Goal: Navigation & Orientation: Find specific page/section

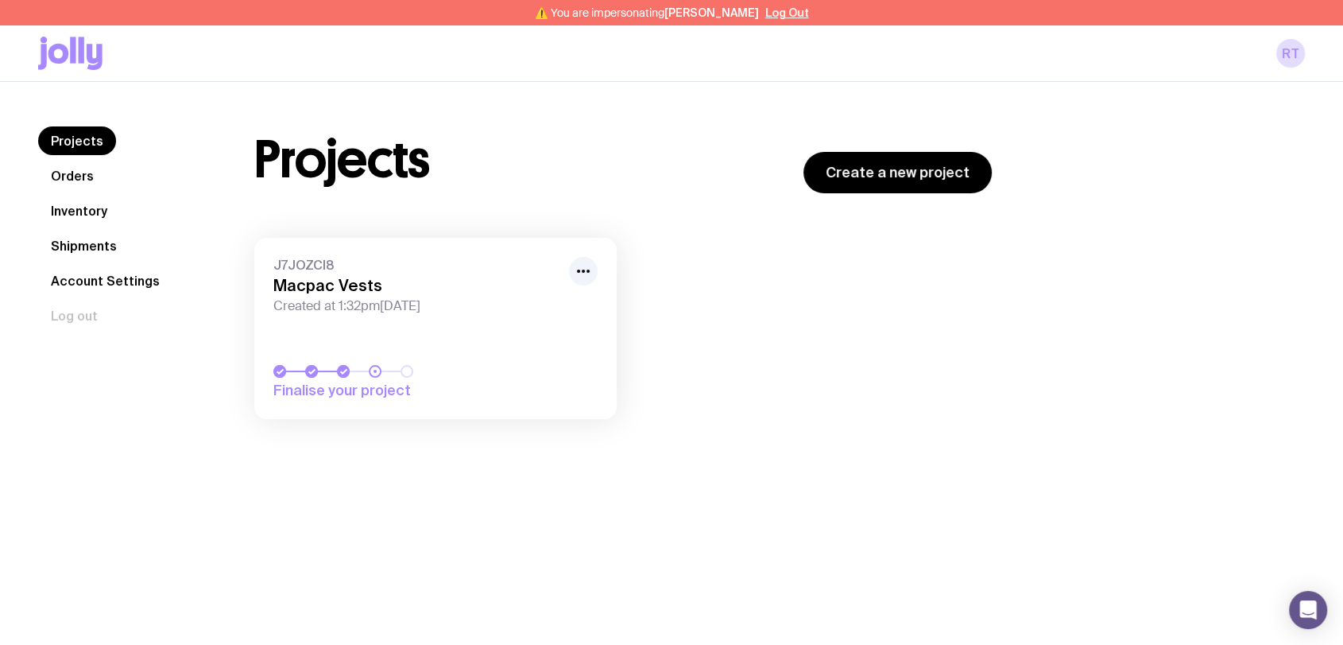
click at [423, 300] on span "Created at 1:32pm, Fri 8th Aug 2025" at bounding box center [416, 306] width 286 height 16
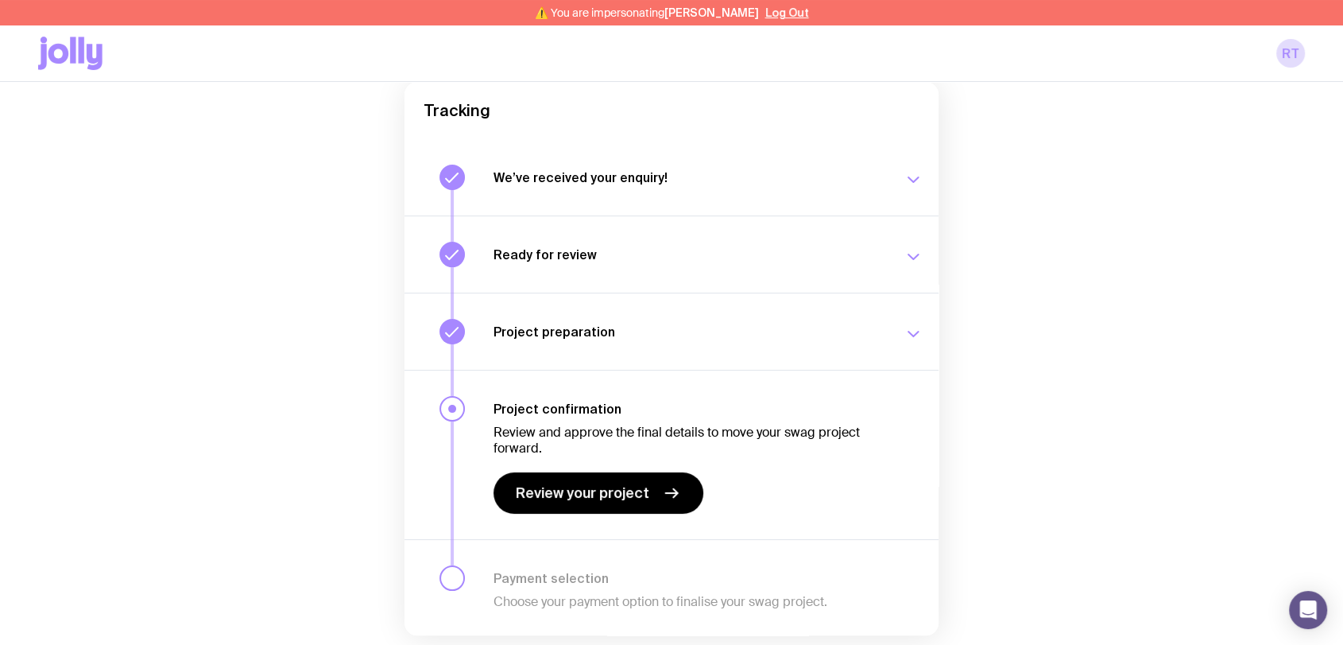
scroll to position [176, 0]
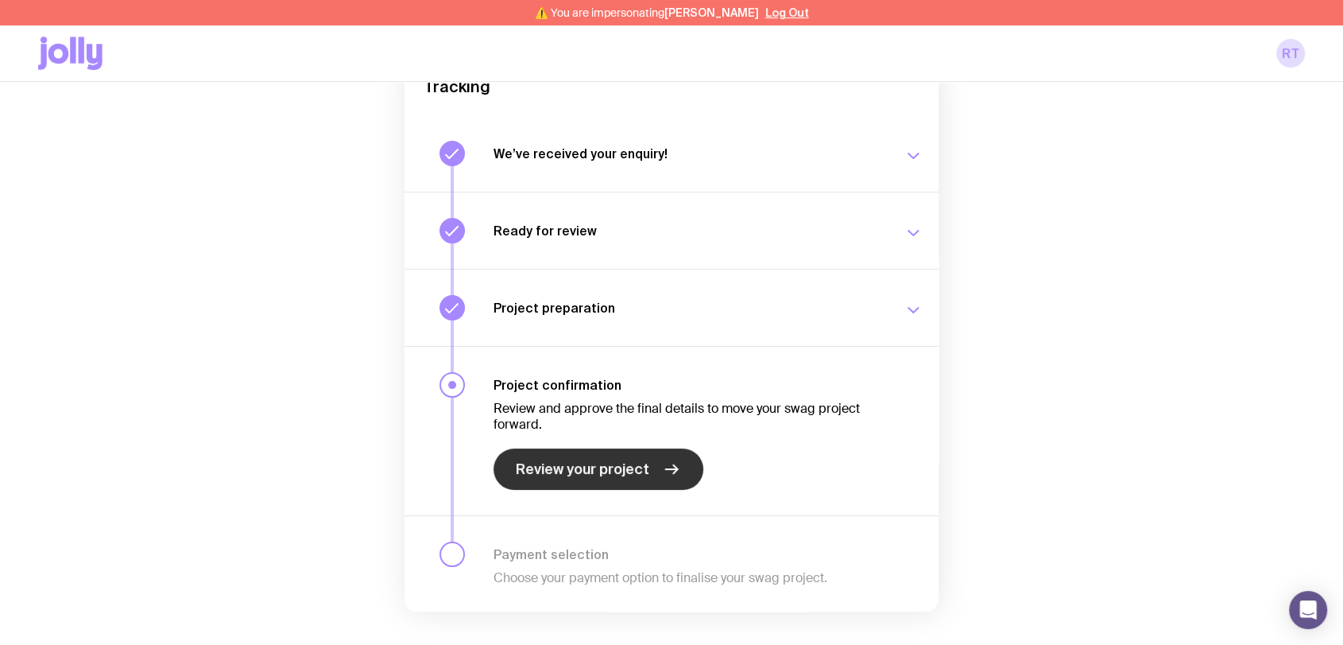
click at [618, 464] on span "Review your project" at bounding box center [583, 468] width 134 height 19
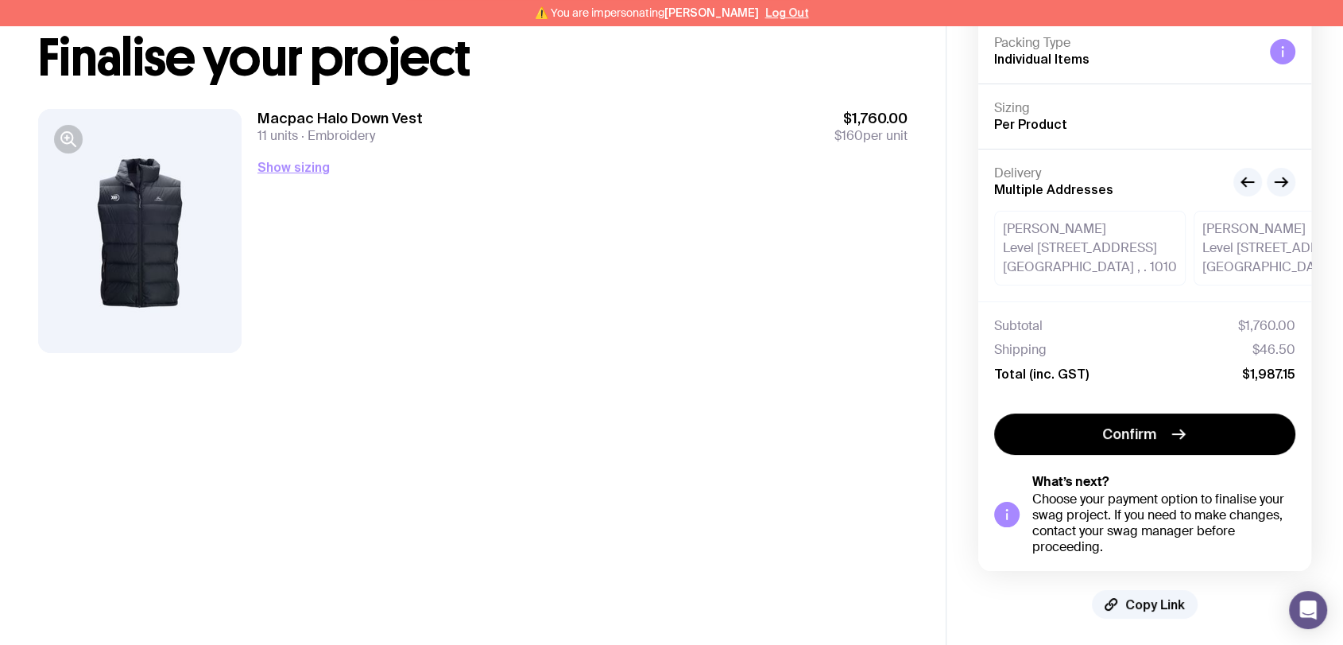
scroll to position [105, 0]
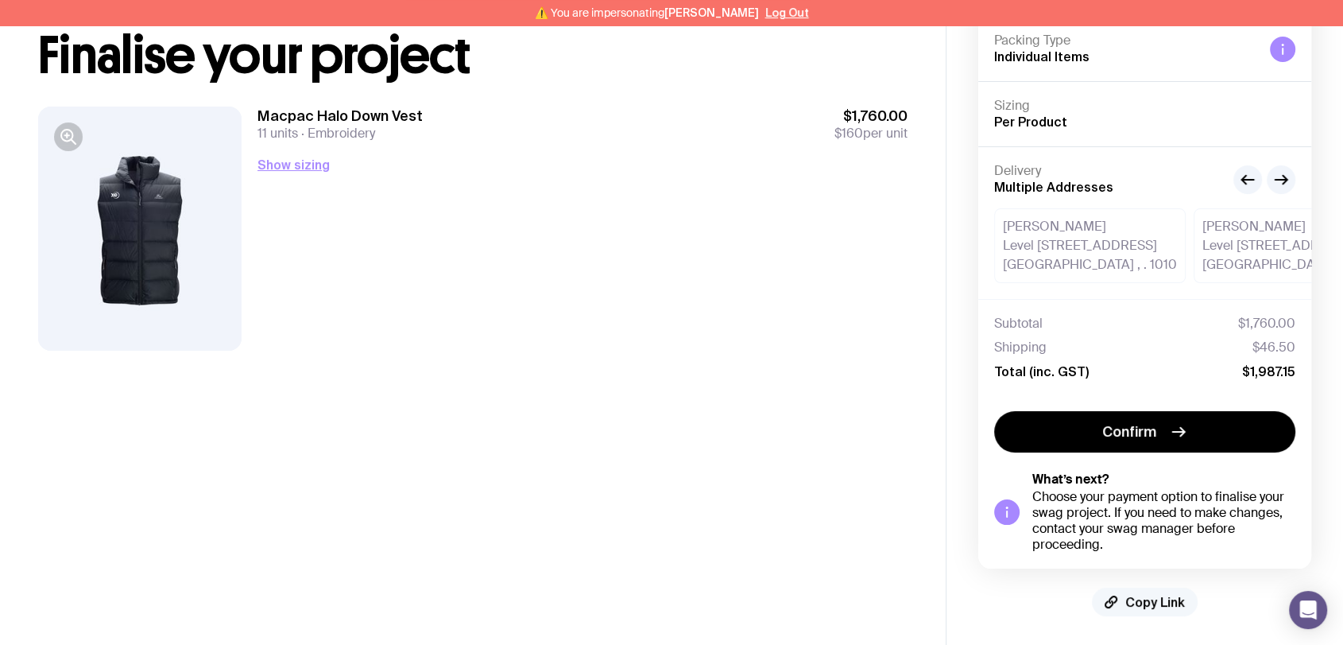
click at [1156, 600] on span "Copy Link" at bounding box center [1155, 602] width 60 height 16
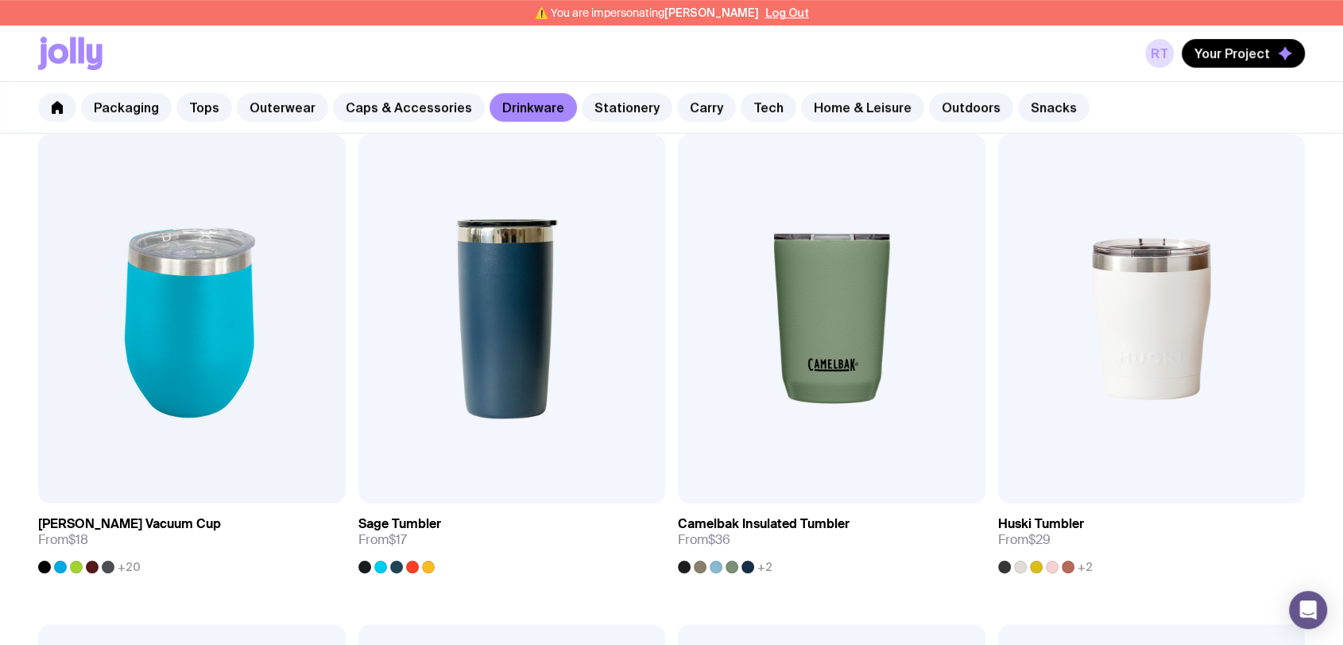
scroll to position [795, 0]
click at [677, 112] on link "Carry" at bounding box center [706, 107] width 59 height 29
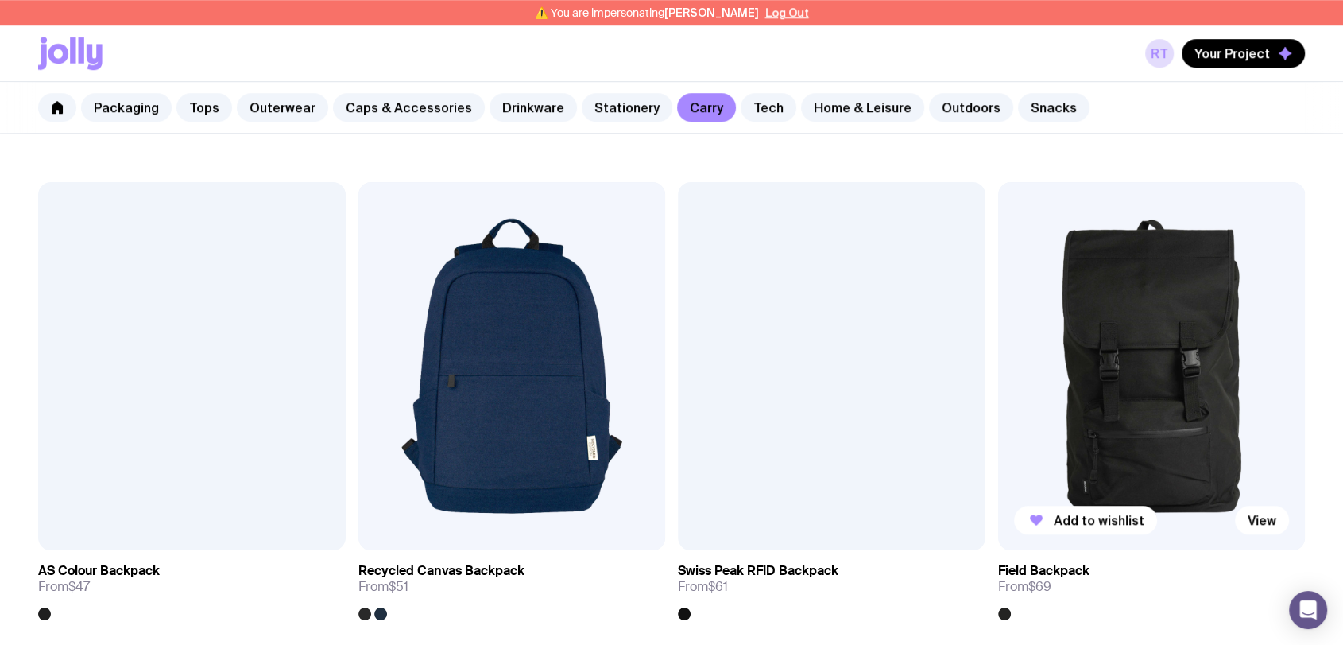
scroll to position [1236, 0]
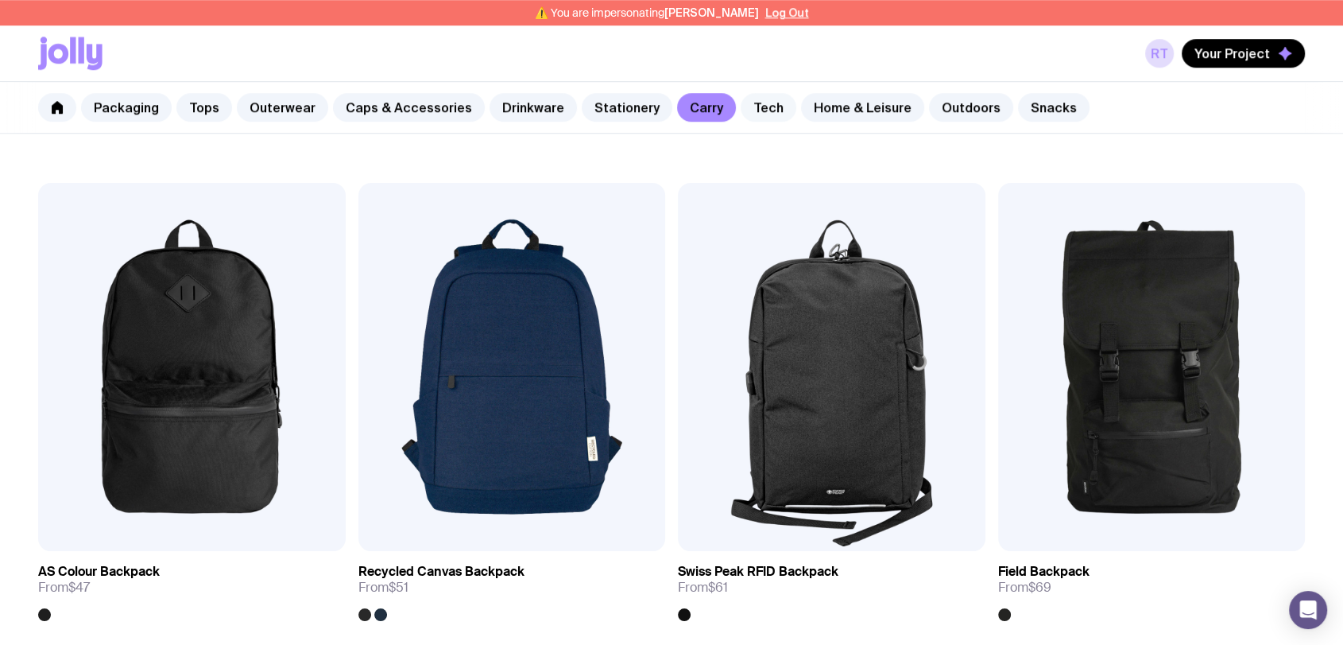
click at [741, 113] on link "Tech" at bounding box center [769, 107] width 56 height 29
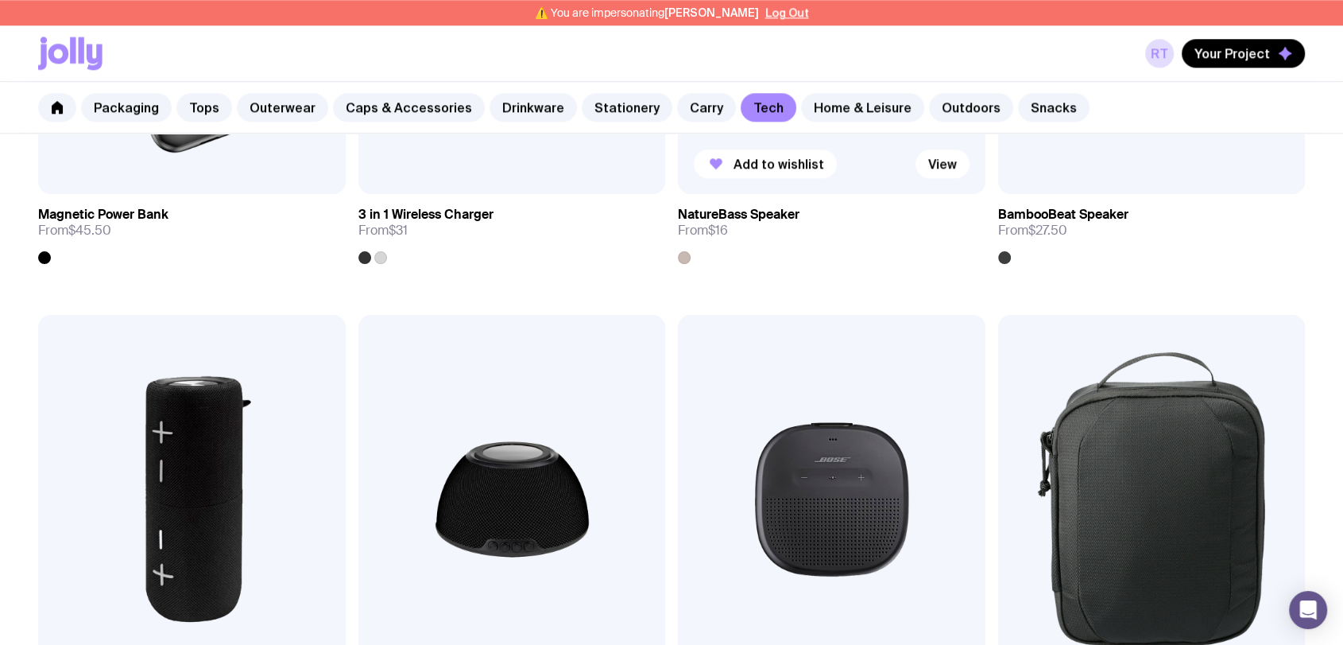
scroll to position [1236, 0]
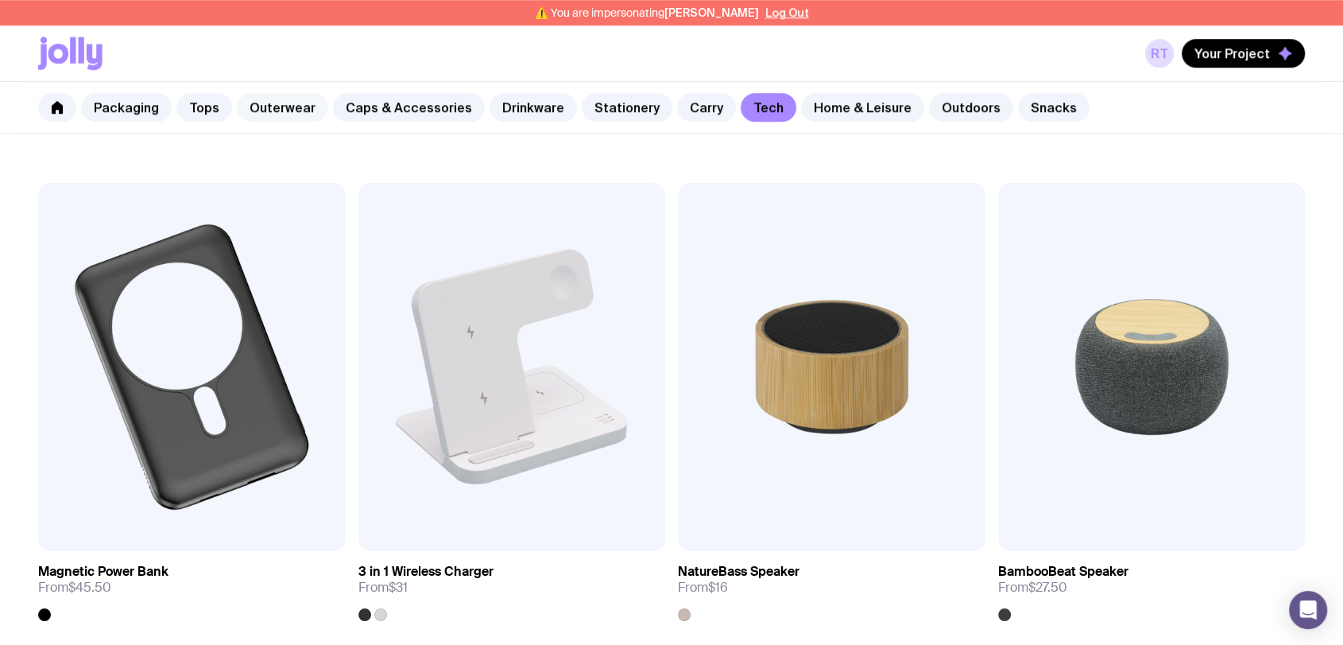
click at [261, 94] on link "Outerwear" at bounding box center [282, 107] width 91 height 29
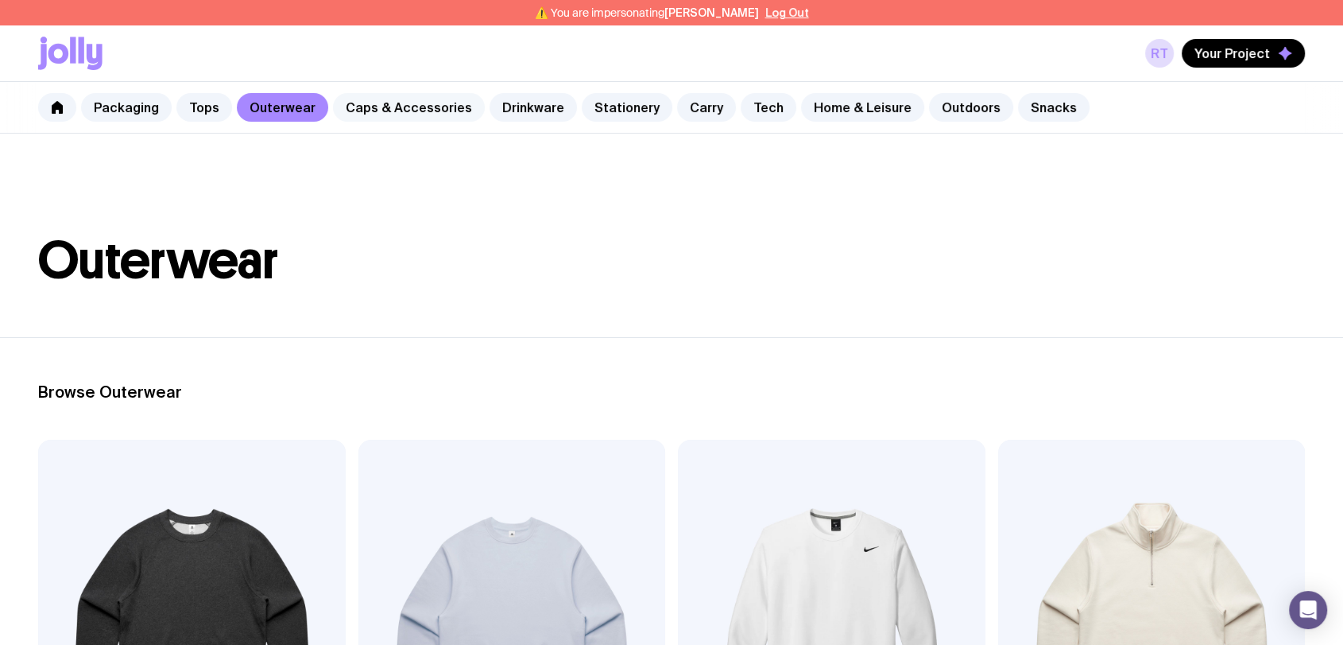
click at [398, 107] on link "Caps & Accessories" at bounding box center [409, 107] width 152 height 29
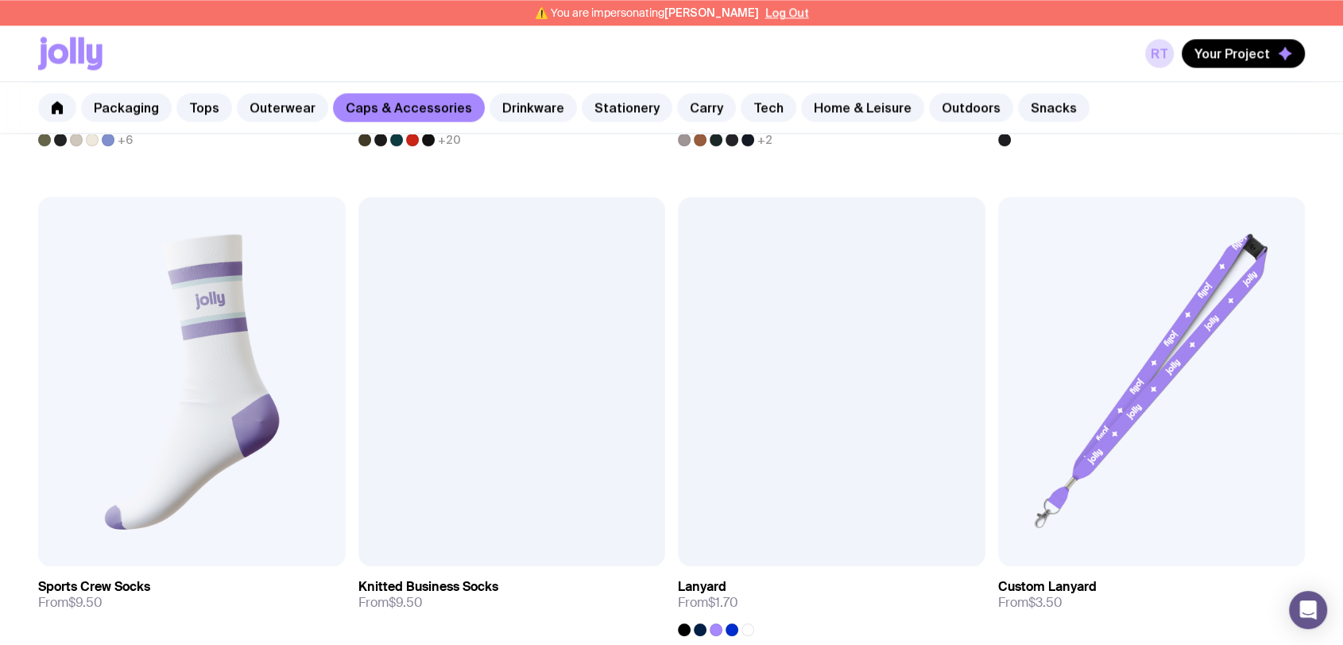
scroll to position [2207, 0]
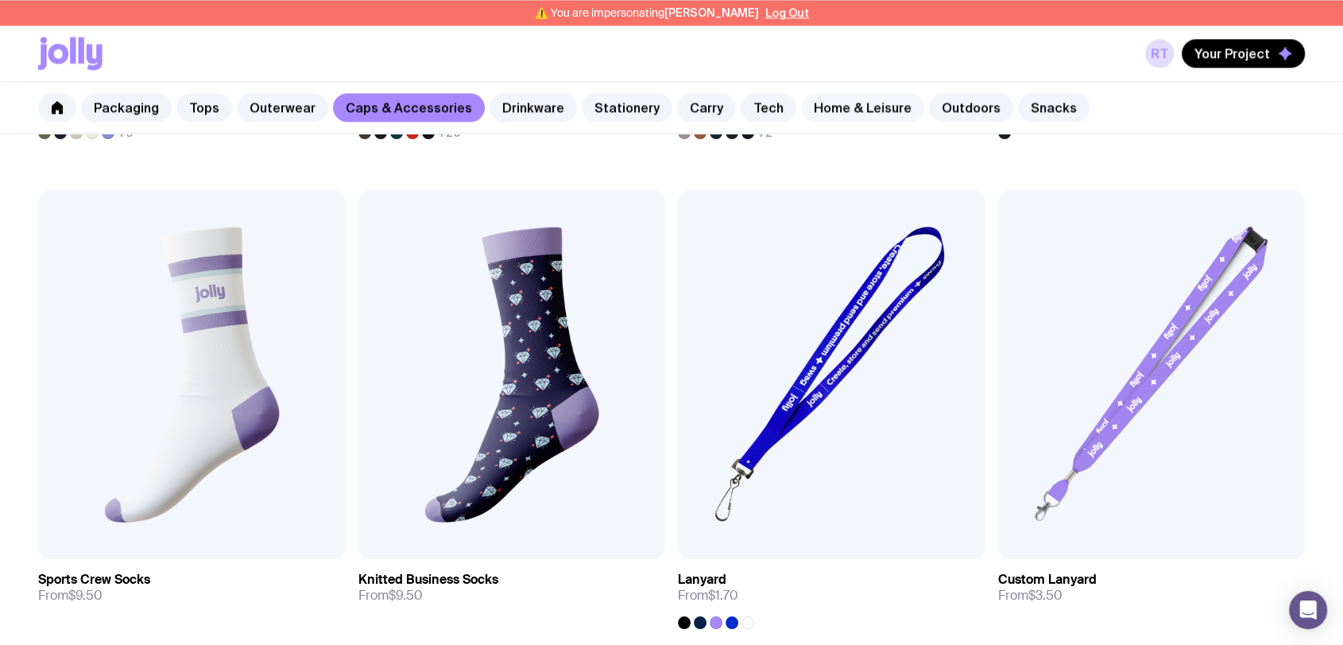
click at [858, 110] on link "Home & Leisure" at bounding box center [862, 107] width 123 height 29
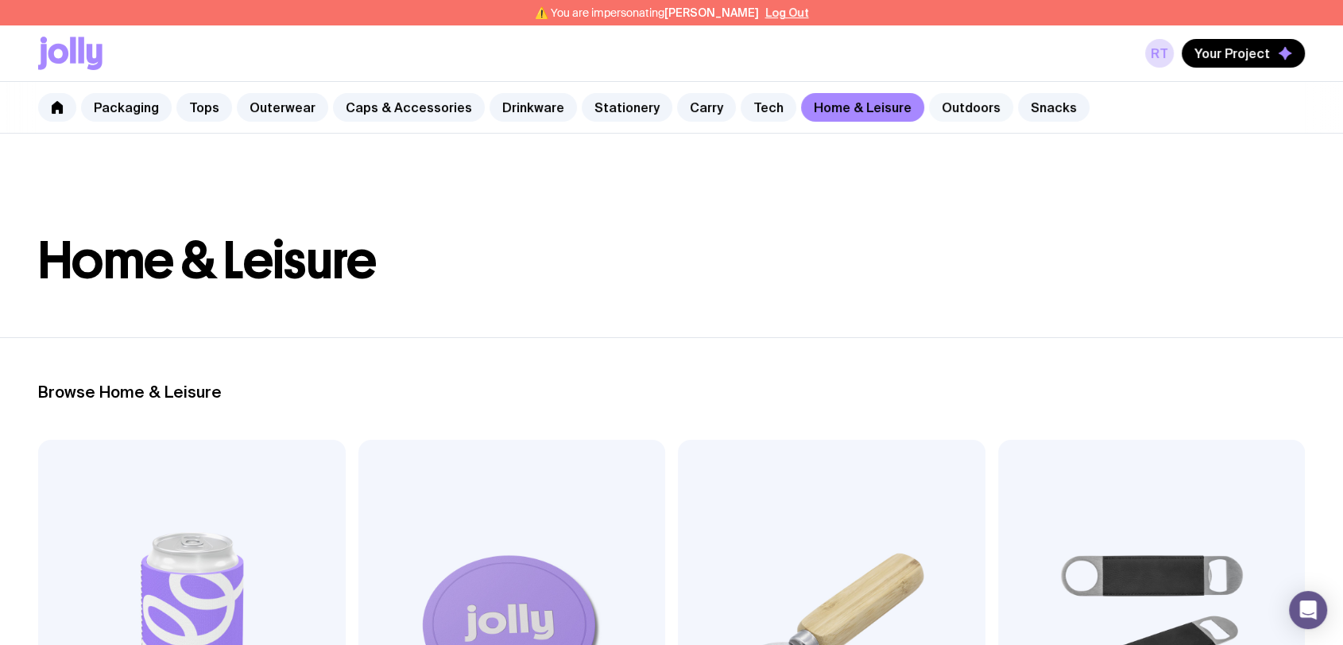
click at [947, 113] on link "Outdoors" at bounding box center [971, 107] width 84 height 29
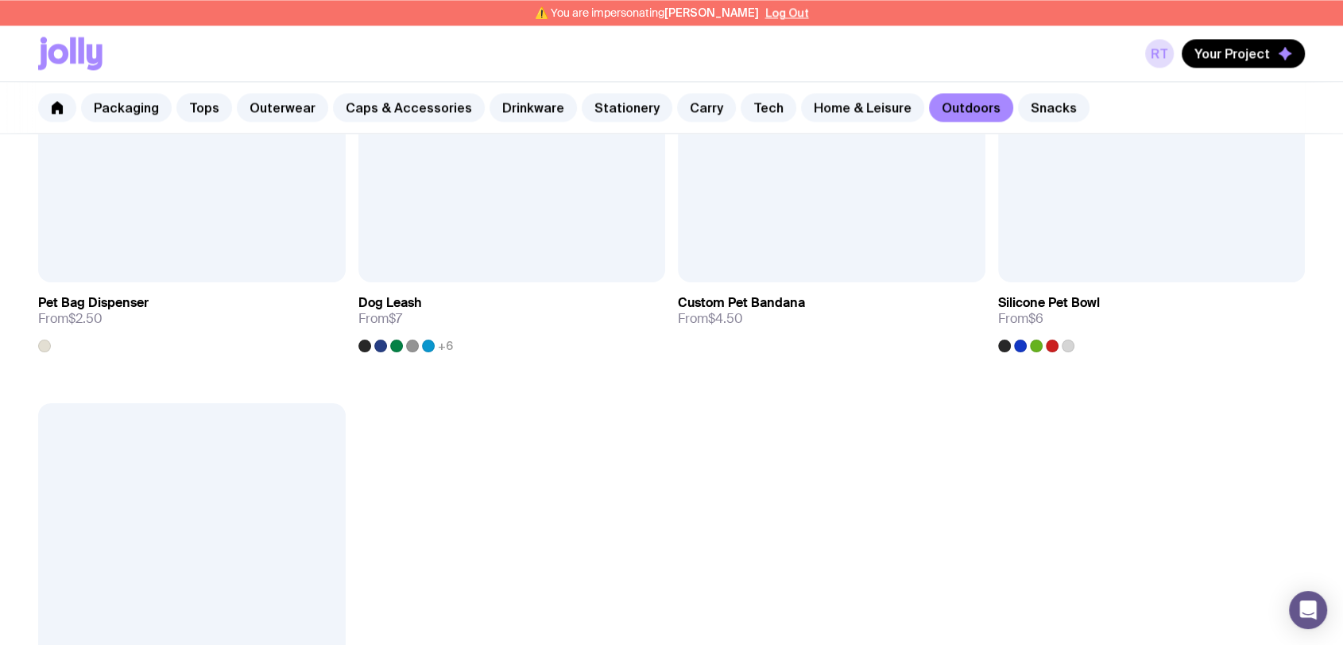
scroll to position [2649, 0]
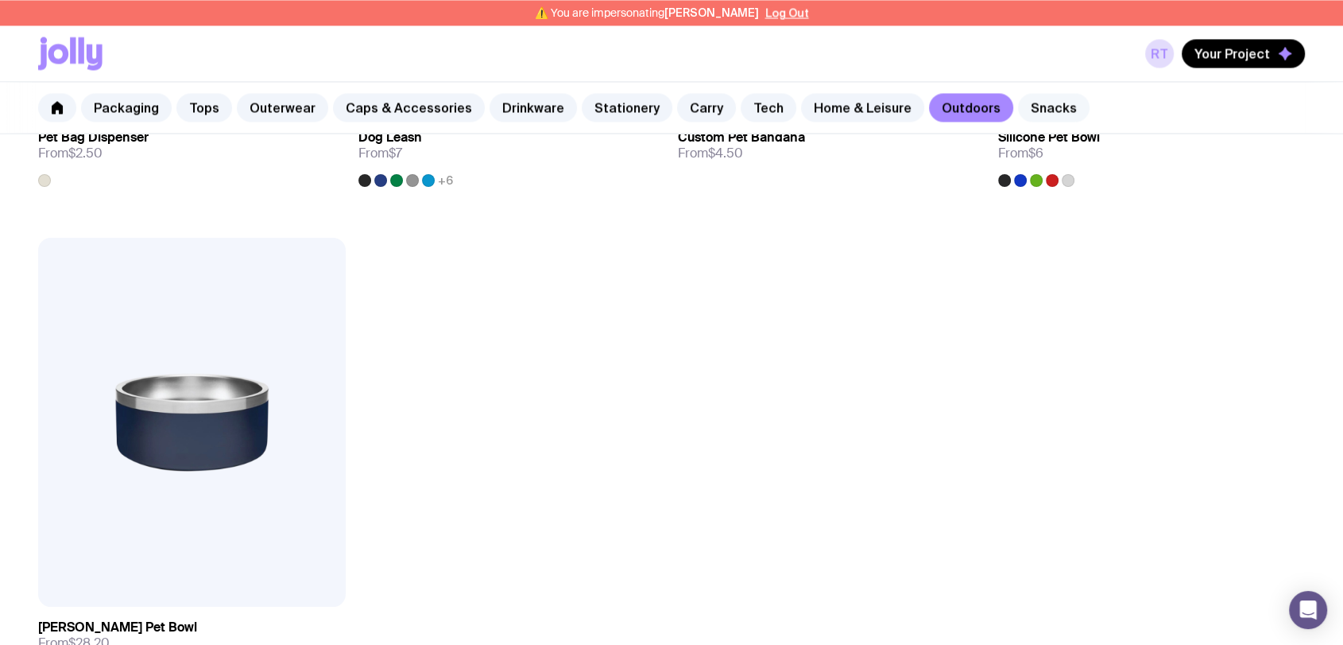
click at [1018, 118] on link "Snacks" at bounding box center [1054, 107] width 72 height 29
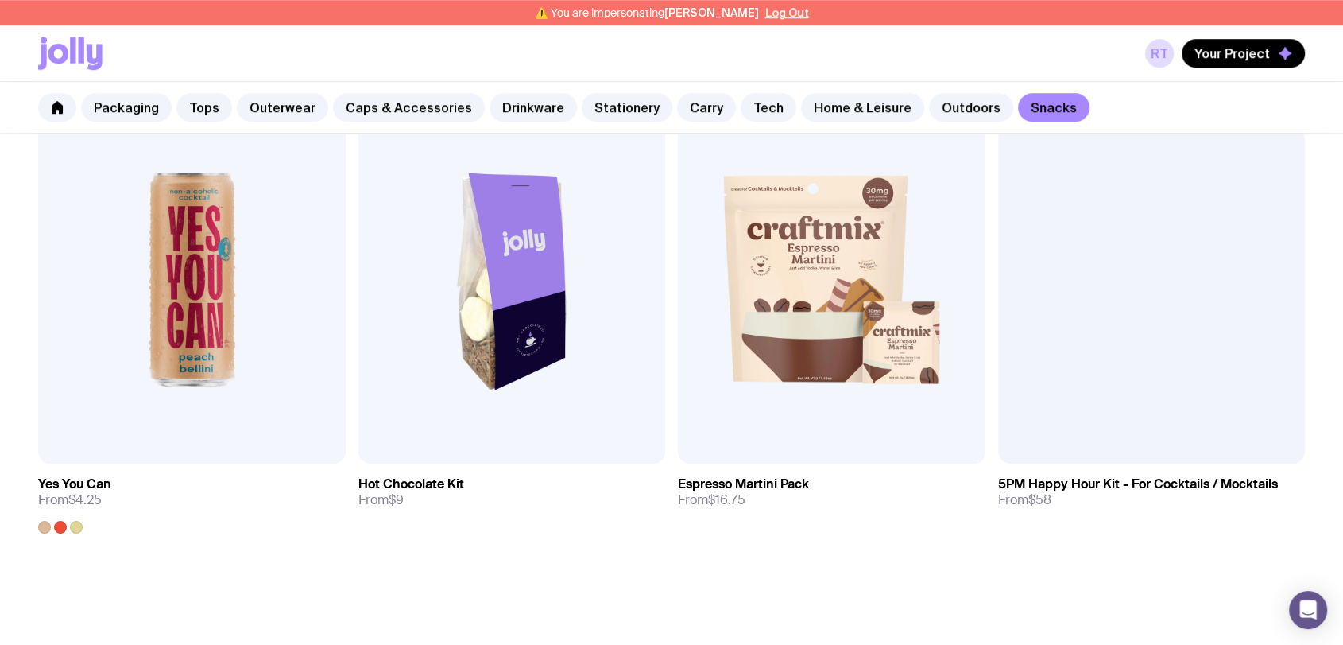
scroll to position [1324, 0]
